Goal: Information Seeking & Learning: Learn about a topic

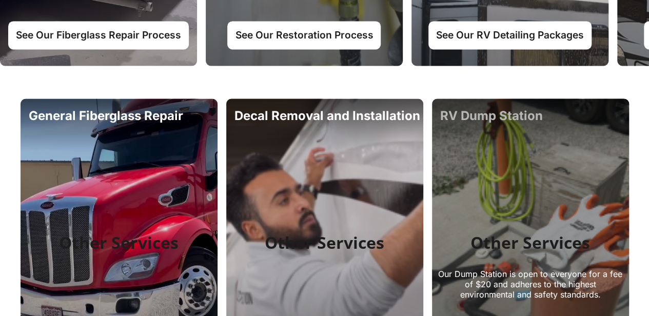
scroll to position [770, 0]
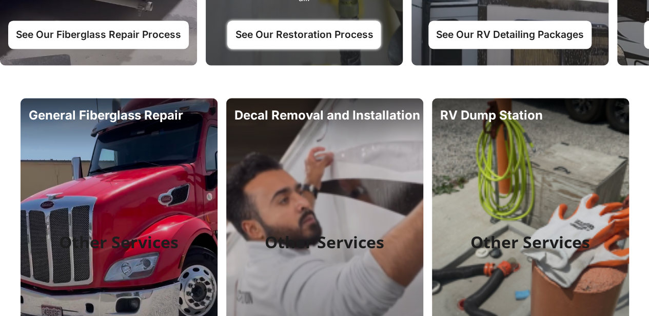
click at [305, 42] on link "See Our Restoration Process" at bounding box center [303, 35] width 153 height 28
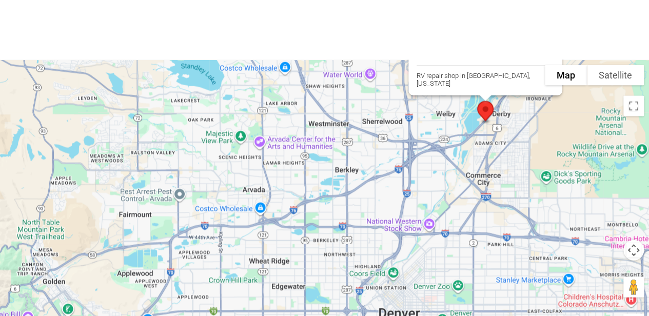
scroll to position [2977, 0]
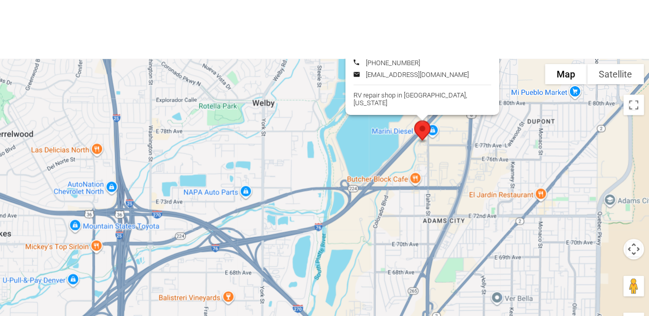
drag, startPoint x: 484, startPoint y: 159, endPoint x: 428, endPoint y: 254, distance: 109.8
click at [428, 254] on div "Fiberglass Worx Directions [STREET_ADDRESS] [DOMAIN_NAME]" at bounding box center [324, 213] width 649 height 308
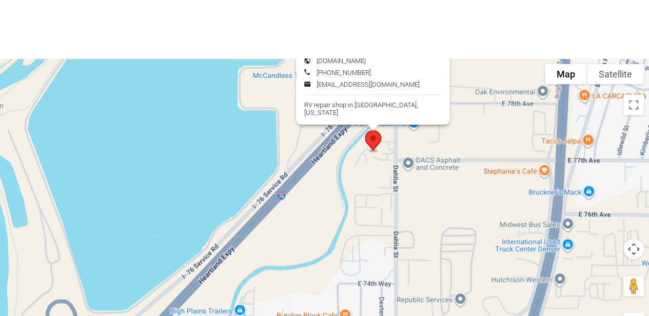
drag, startPoint x: 423, startPoint y: 166, endPoint x: 416, endPoint y: 261, distance: 95.2
click at [416, 261] on div "Fiberglass Worx Directions [STREET_ADDRESS] [DOMAIN_NAME]" at bounding box center [324, 213] width 649 height 308
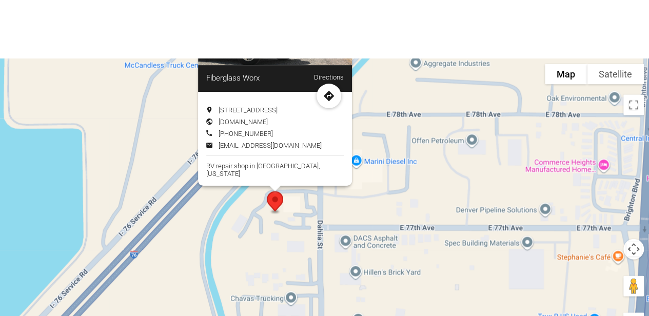
drag, startPoint x: 328, startPoint y: 227, endPoint x: 267, endPoint y: 295, distance: 91.2
click at [267, 295] on div "Fiberglass Worx Directions [STREET_ADDRESS] [DOMAIN_NAME]" at bounding box center [324, 213] width 649 height 308
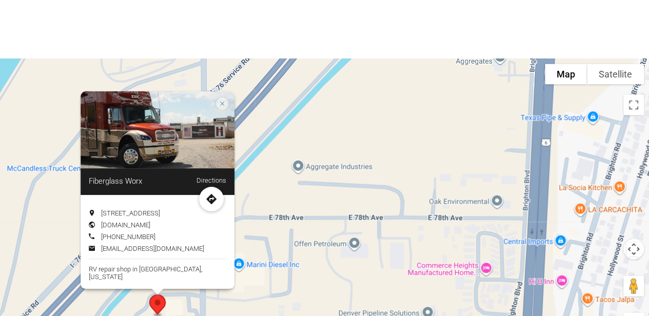
drag, startPoint x: 435, startPoint y: 225, endPoint x: 324, endPoint y: 306, distance: 137.1
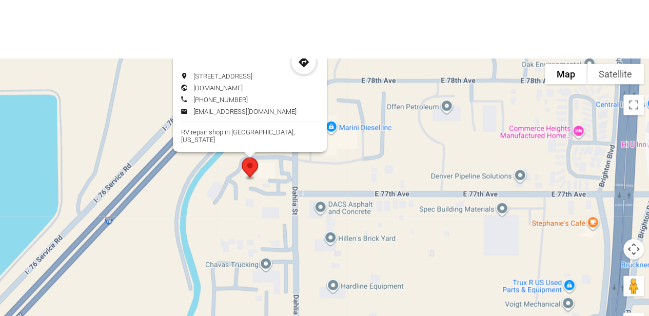
drag, startPoint x: 434, startPoint y: 198, endPoint x: 529, endPoint y: 55, distance: 171.1
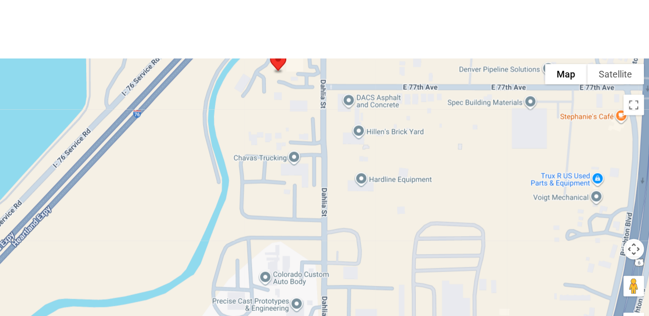
drag, startPoint x: 245, startPoint y: 274, endPoint x: 273, endPoint y: 166, distance: 111.4
click at [273, 166] on div "Fiberglass Worx Directions [STREET_ADDRESS] [DOMAIN_NAME]" at bounding box center [324, 213] width 649 height 308
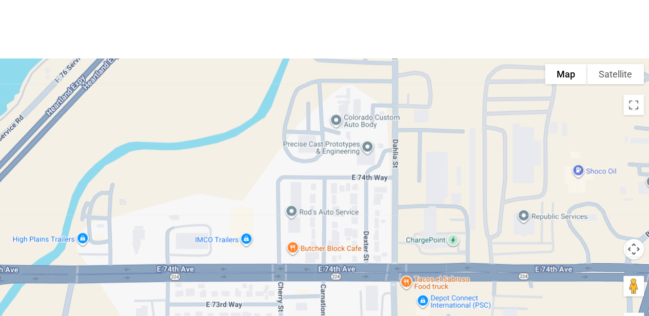
drag, startPoint x: 254, startPoint y: 265, endPoint x: 330, endPoint y: 97, distance: 184.9
click at [330, 97] on div "Filters Fiberglass Worx [STREET_ADDRESS] [PHONE_NUMBER]" at bounding box center [324, 200] width 649 height 333
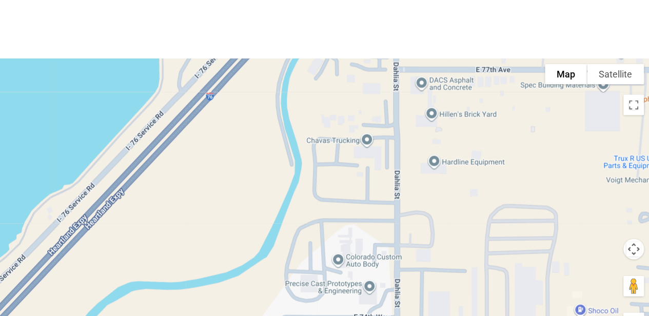
drag, startPoint x: 352, startPoint y: 151, endPoint x: 337, endPoint y: 233, distance: 83.0
click at [347, 302] on div "Fiberglass Worx Directions [STREET_ADDRESS] [DOMAIN_NAME]" at bounding box center [324, 213] width 649 height 308
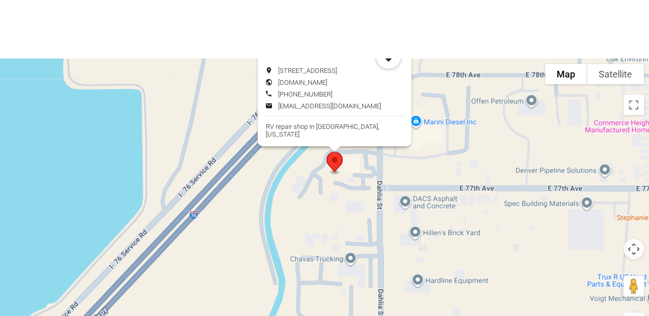
drag, startPoint x: 340, startPoint y: 153, endPoint x: 323, endPoint y: 278, distance: 125.8
click at [323, 278] on div "Fiberglass Worx Directions [STREET_ADDRESS] [DOMAIN_NAME]" at bounding box center [324, 213] width 649 height 308
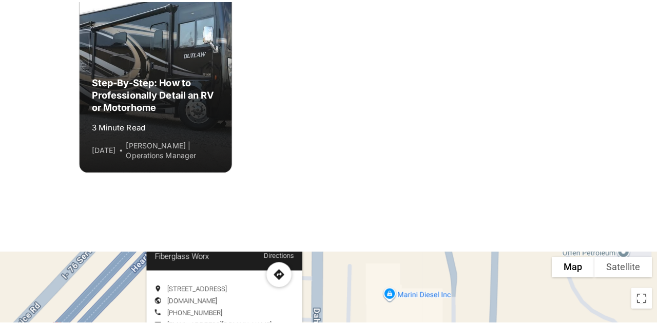
scroll to position [2772, 0]
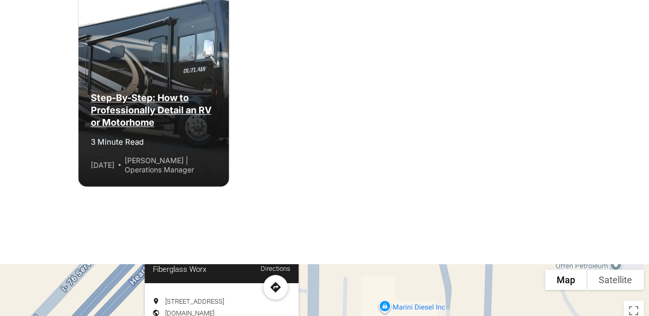
click at [134, 129] on div "Step-By-Step: How to Professionally Detail an RV or Motorhome" at bounding box center [154, 110] width 126 height 37
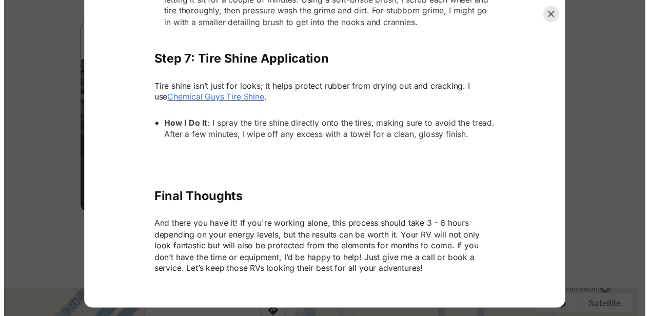
scroll to position [2418, 0]
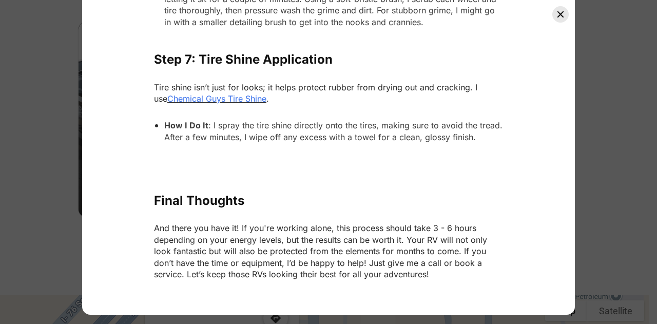
click at [559, 13] on icon "Close" at bounding box center [560, 14] width 8 height 8
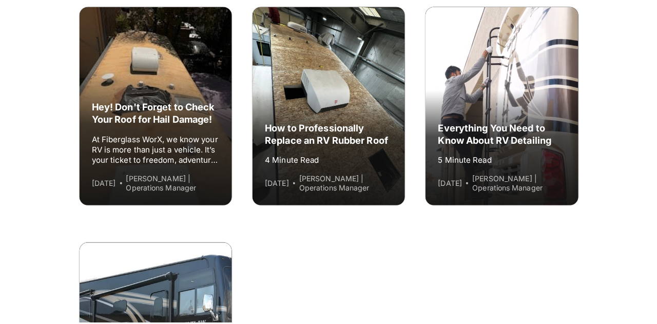
scroll to position [2515, 0]
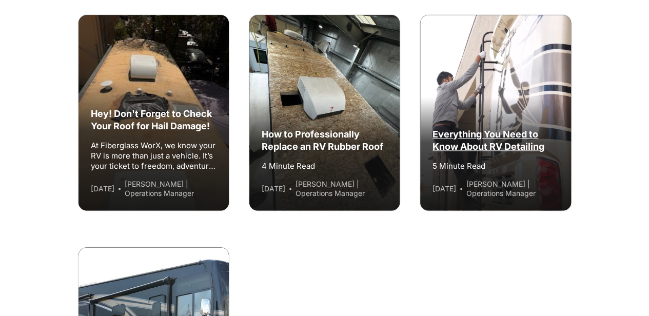
click at [520, 153] on div "Everything You Need to Know About RV Detailing" at bounding box center [496, 140] width 126 height 25
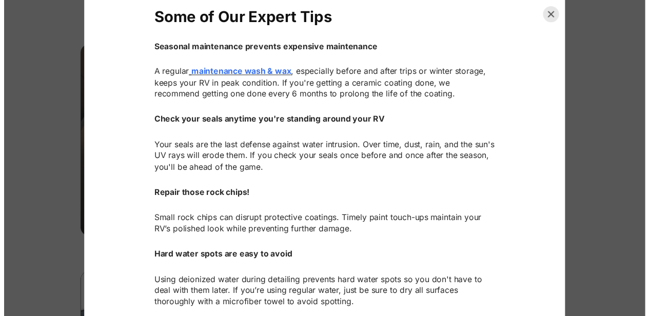
scroll to position [3745, 0]
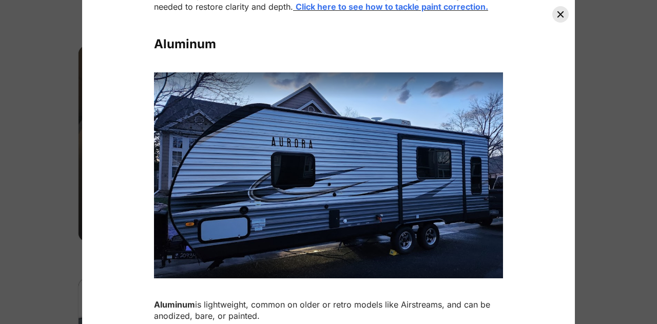
click at [557, 16] on icon "Close" at bounding box center [560, 14] width 8 height 8
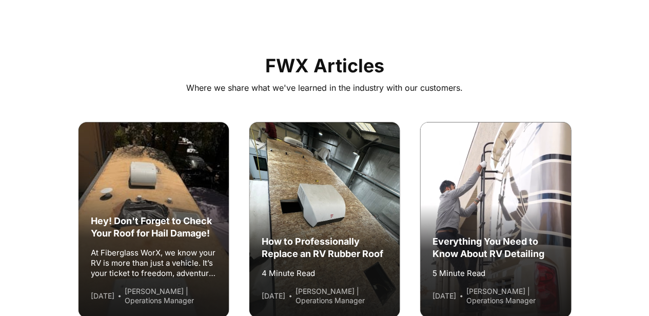
scroll to position [2361, 0]
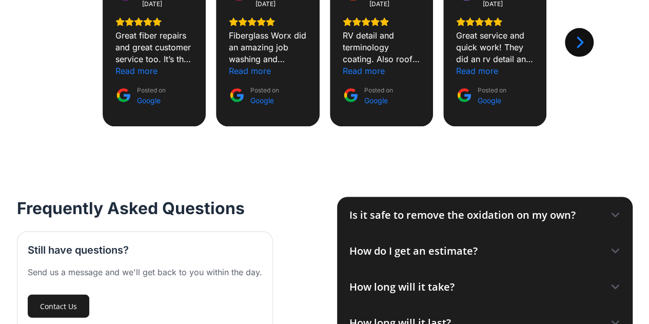
scroll to position [1027, 0]
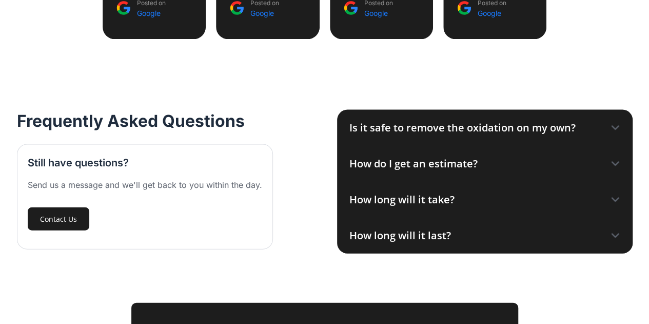
click at [615, 127] on icon at bounding box center [615, 128] width 10 height 10
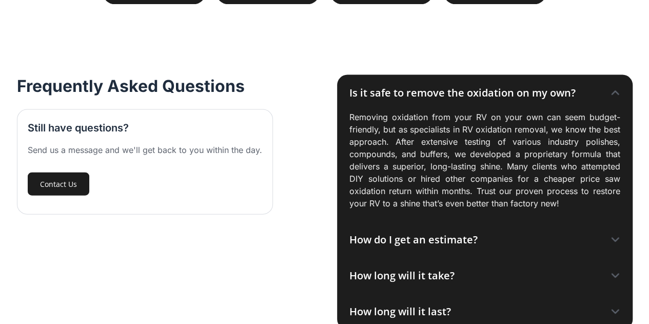
scroll to position [1078, 0]
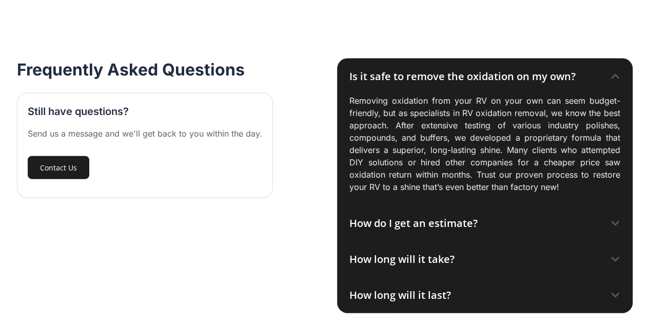
click at [614, 222] on icon at bounding box center [615, 223] width 10 height 10
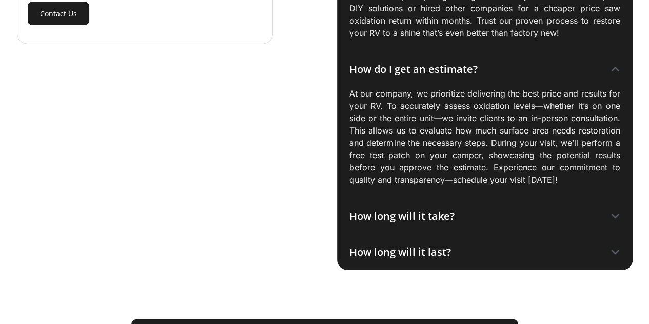
scroll to position [1283, 0]
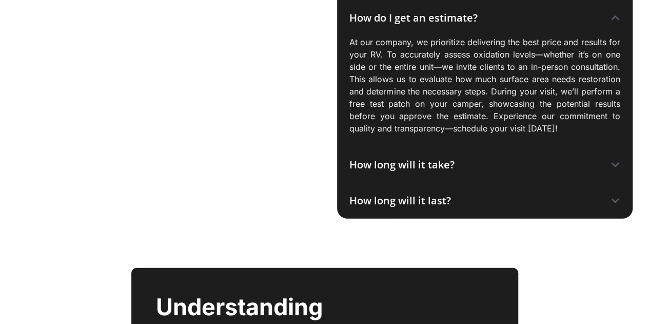
click at [617, 162] on icon at bounding box center [615, 165] width 10 height 10
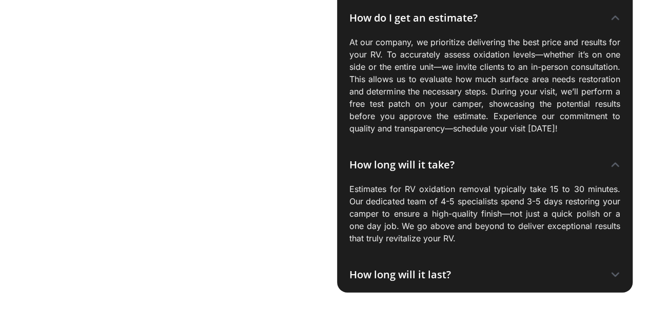
click at [617, 271] on icon at bounding box center [615, 274] width 10 height 10
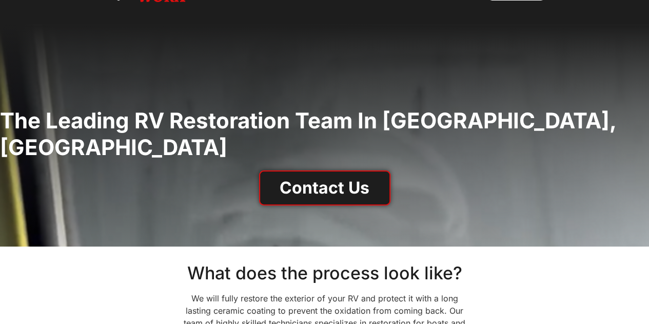
scroll to position [0, 0]
